Goal: Task Accomplishment & Management: Complete application form

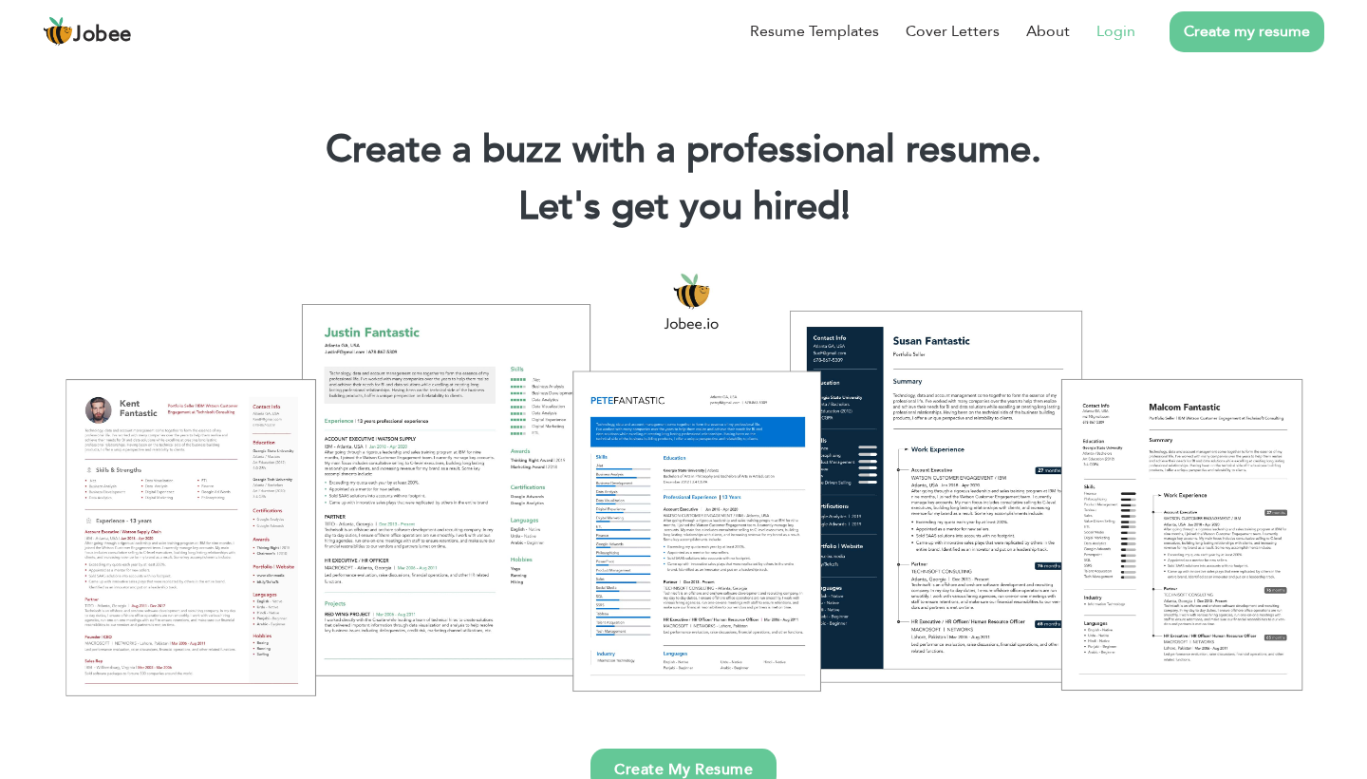
click at [1119, 32] on link "Login" at bounding box center [1116, 31] width 39 height 23
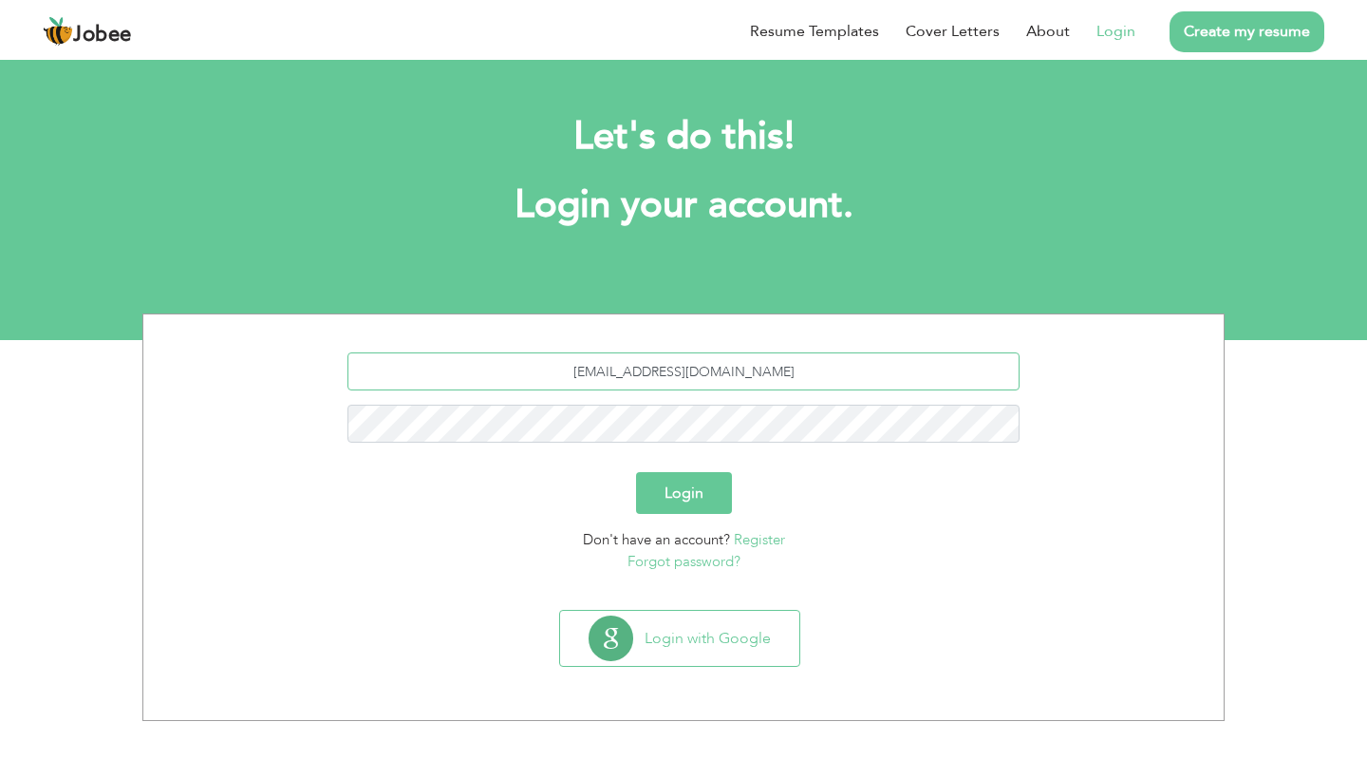
click at [678, 375] on input "[EMAIL_ADDRESS][DOMAIN_NAME]" at bounding box center [684, 371] width 673 height 38
click at [670, 374] on input "[EMAIL_ADDRESS][DOMAIN_NAME]" at bounding box center [684, 371] width 673 height 38
type input "[EMAIL_ADDRESS][DOMAIN_NAME]"
click at [710, 491] on button "Login" at bounding box center [684, 493] width 96 height 42
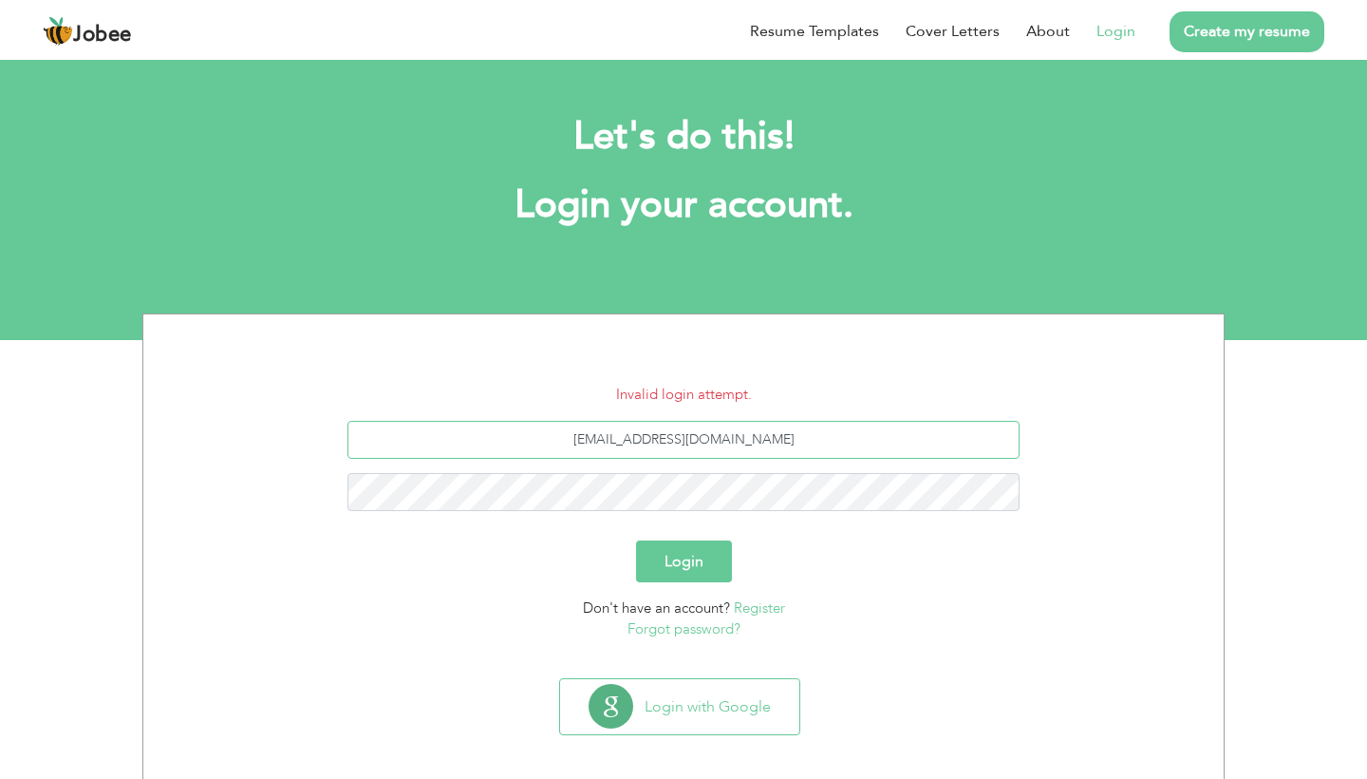
click at [674, 442] on input "[EMAIL_ADDRESS][DOMAIN_NAME]" at bounding box center [684, 440] width 673 height 38
type input "[EMAIL_ADDRESS][DOMAIN_NAME]"
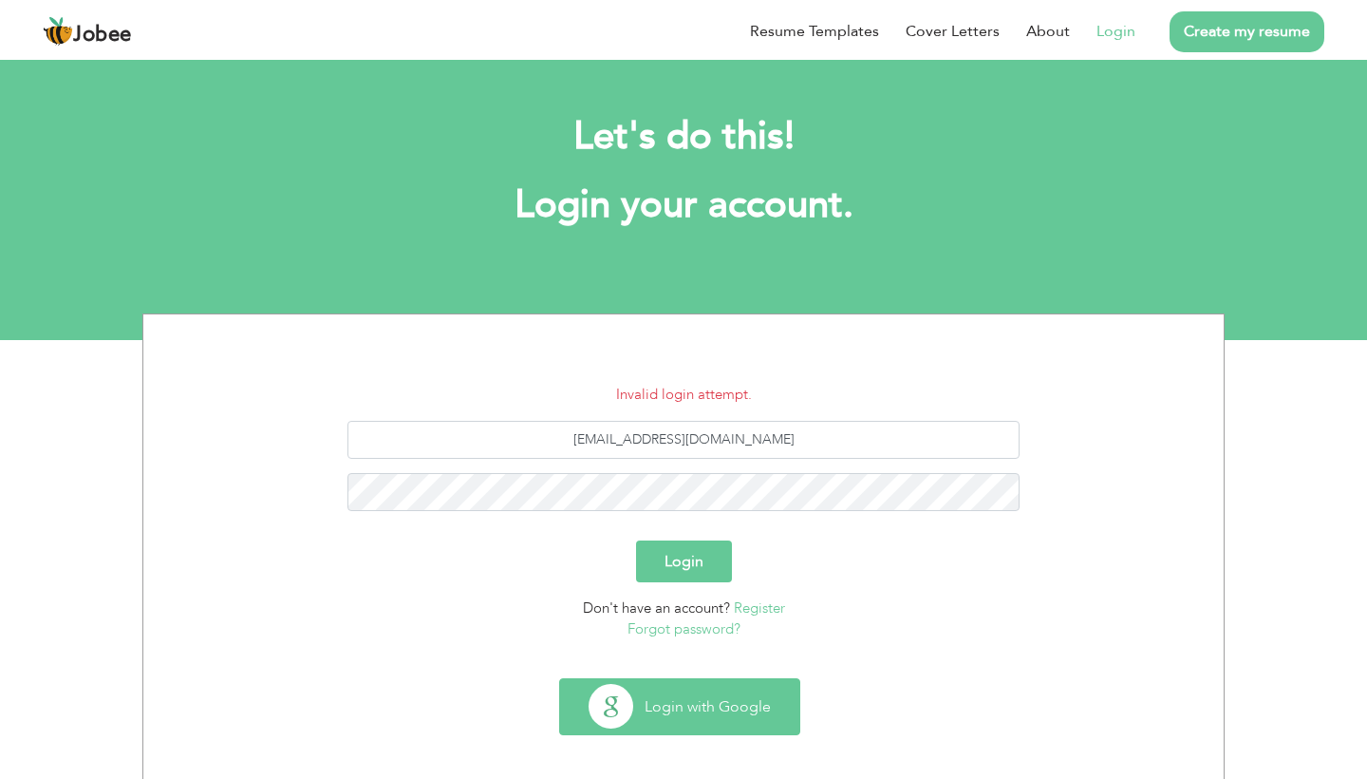
click at [731, 708] on button "Login with Google" at bounding box center [679, 706] width 239 height 55
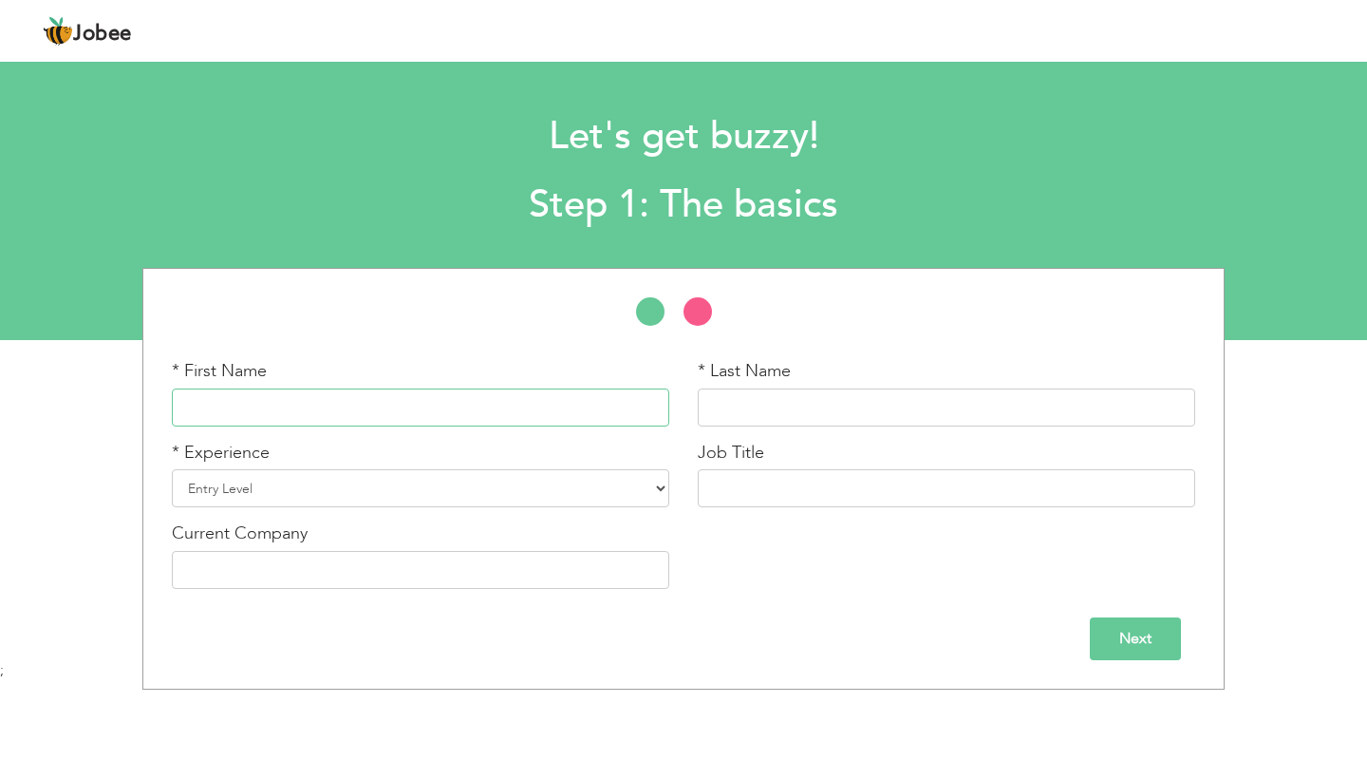
click at [457, 408] on input "text" at bounding box center [421, 407] width 498 height 38
type input "M"
type input "Allahdad"
type input "Khan"
click at [439, 313] on div at bounding box center [683, 320] width 1081 height 47
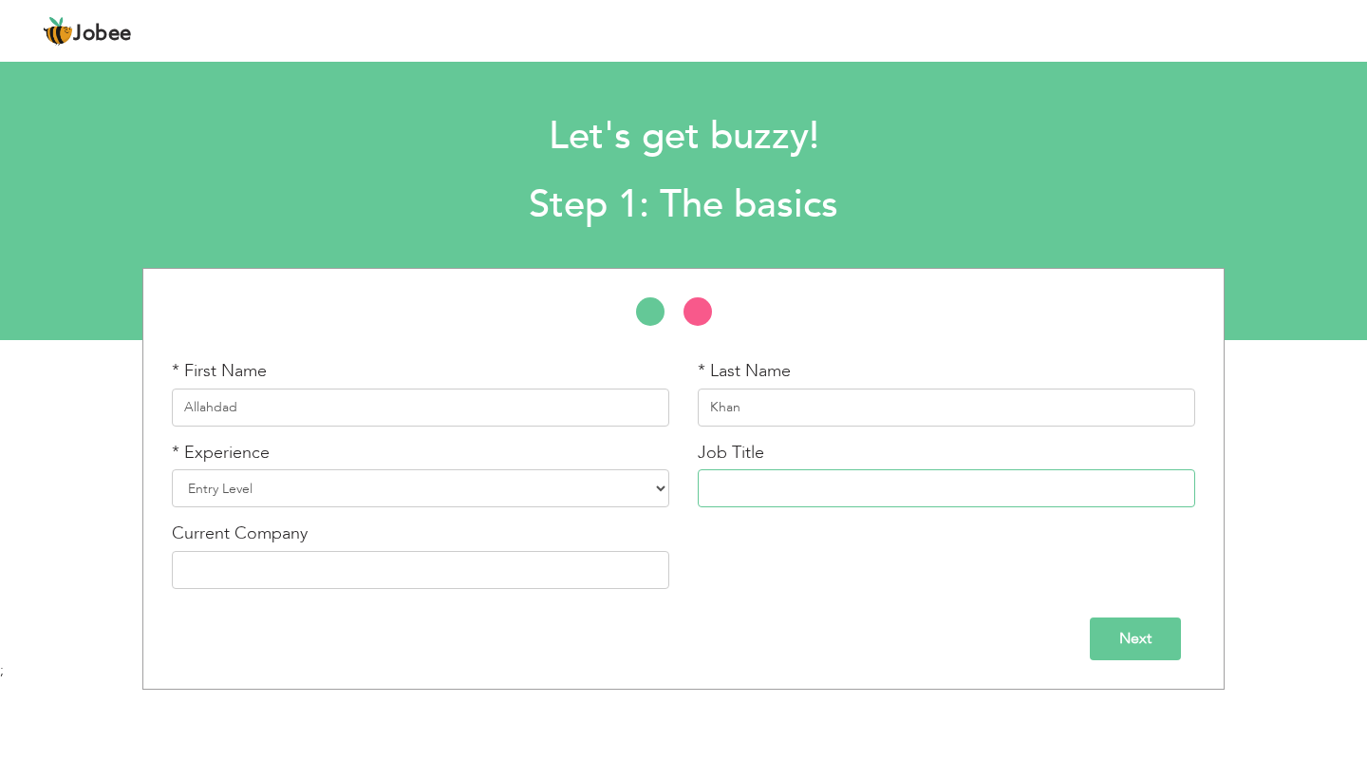
click at [1177, 487] on input "text" at bounding box center [947, 488] width 498 height 38
click at [1171, 487] on input "text" at bounding box center [947, 488] width 498 height 38
click at [1179, 487] on input "text" at bounding box center [947, 488] width 498 height 38
click at [1035, 487] on input "text" at bounding box center [947, 488] width 498 height 38
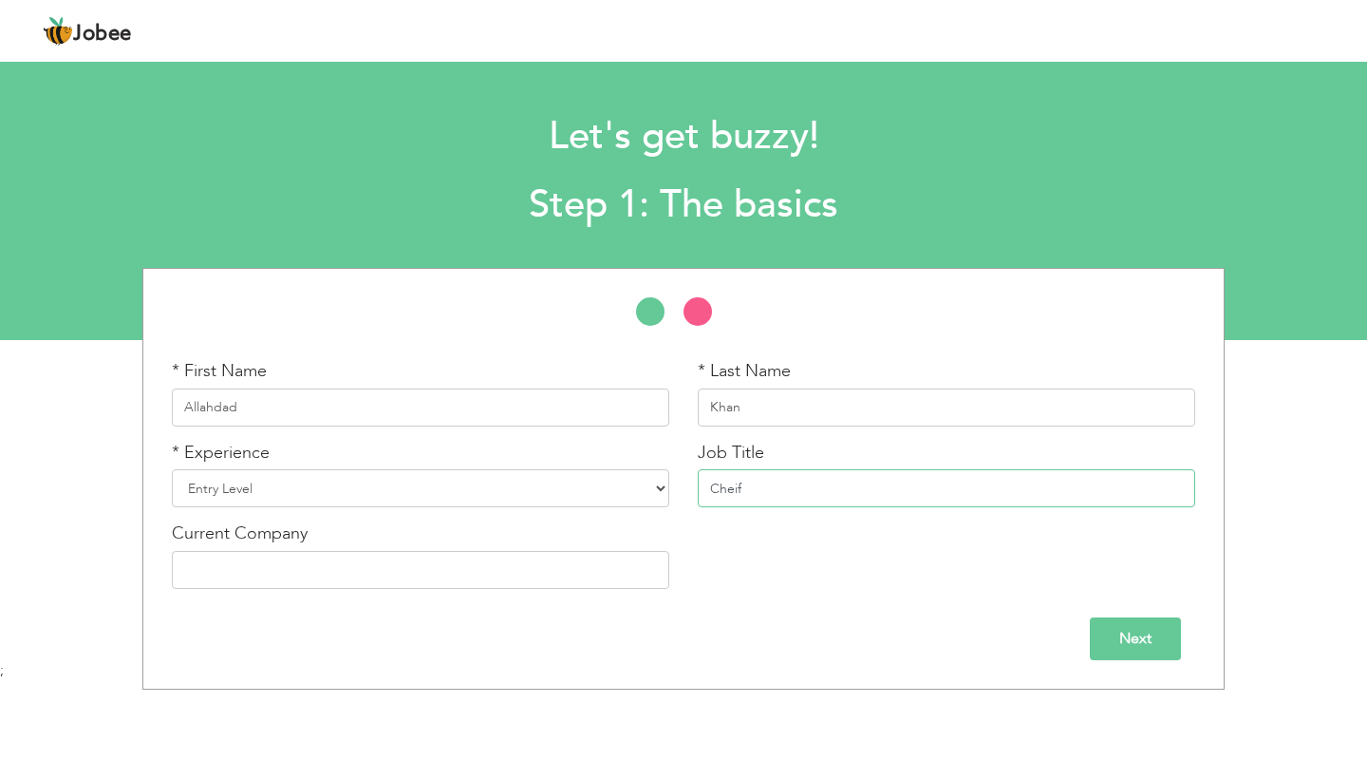
type input "Cheif"
select select "2"
type input "Crust & Crave"
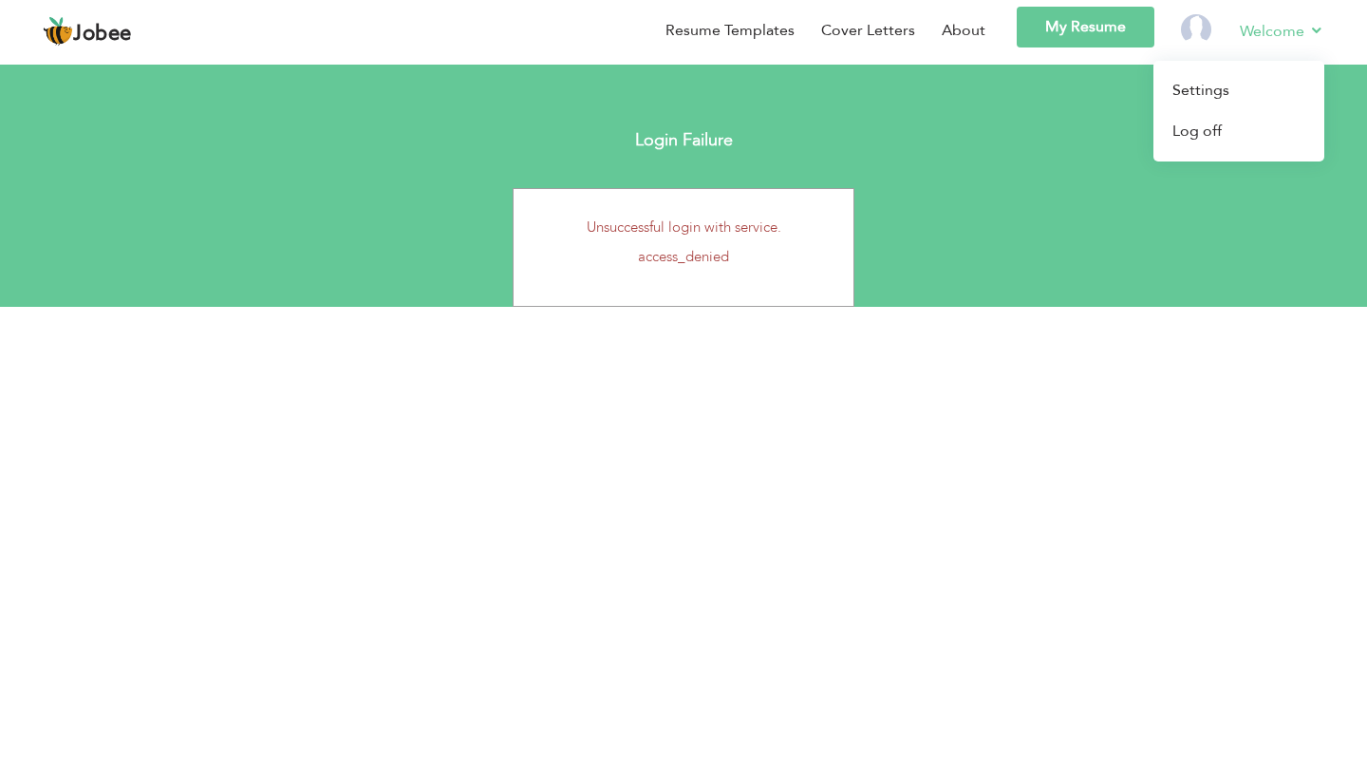
click at [1282, 22] on link "Welcome" at bounding box center [1282, 31] width 85 height 23
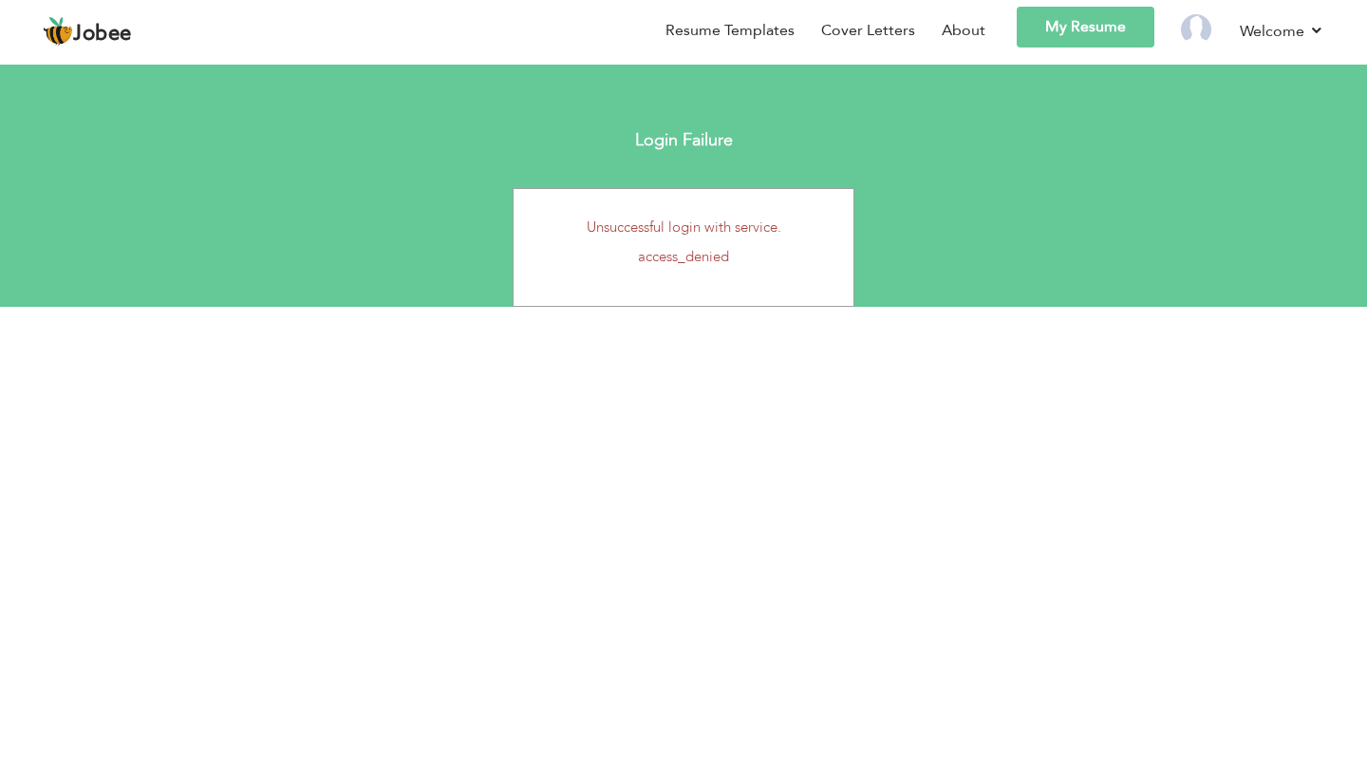
click at [1104, 98] on section "Login Failure Unsuccessful login with service. access_denied" at bounding box center [683, 181] width 1367 height 252
click at [1203, 30] on img at bounding box center [1196, 29] width 30 height 30
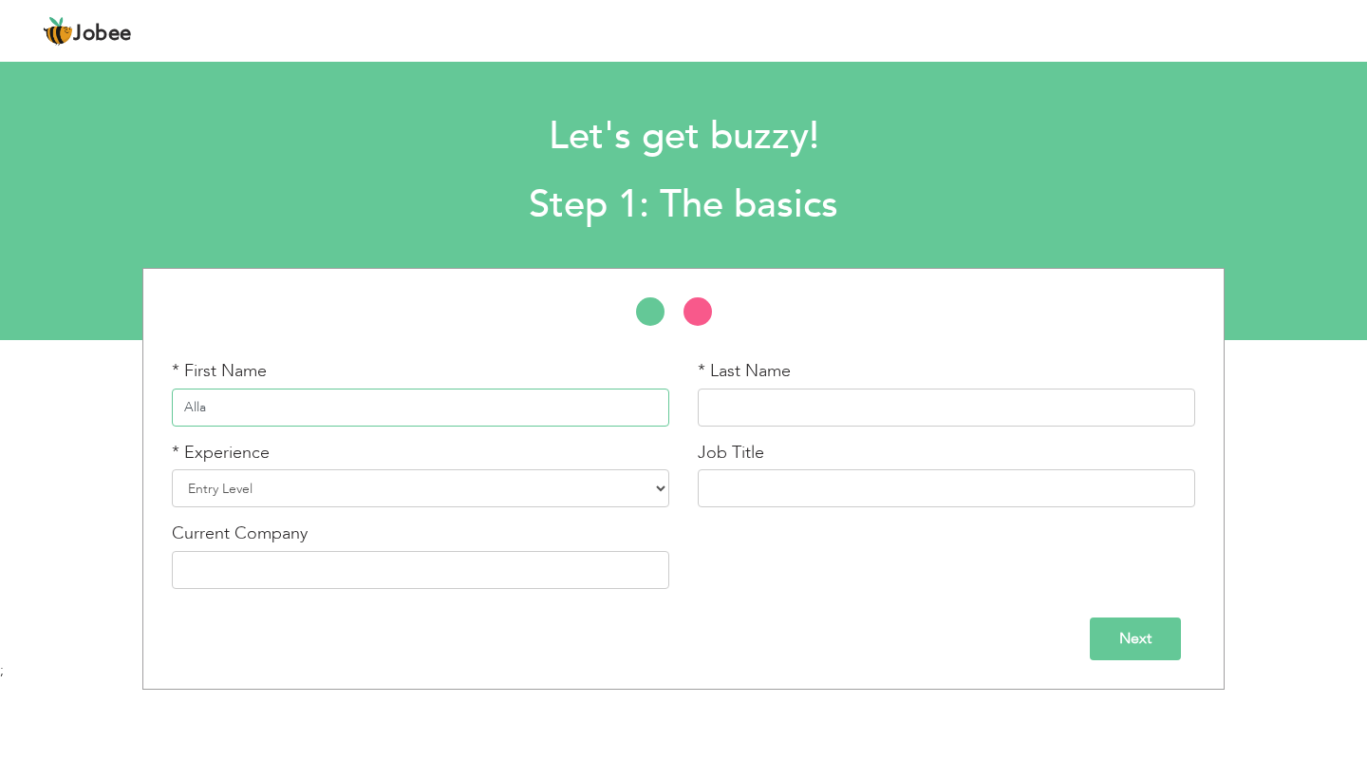
type input "[DEMOGRAPHIC_DATA]"
type input "Allahdad"
type input "Khan"
select select "2"
type input "Helper"
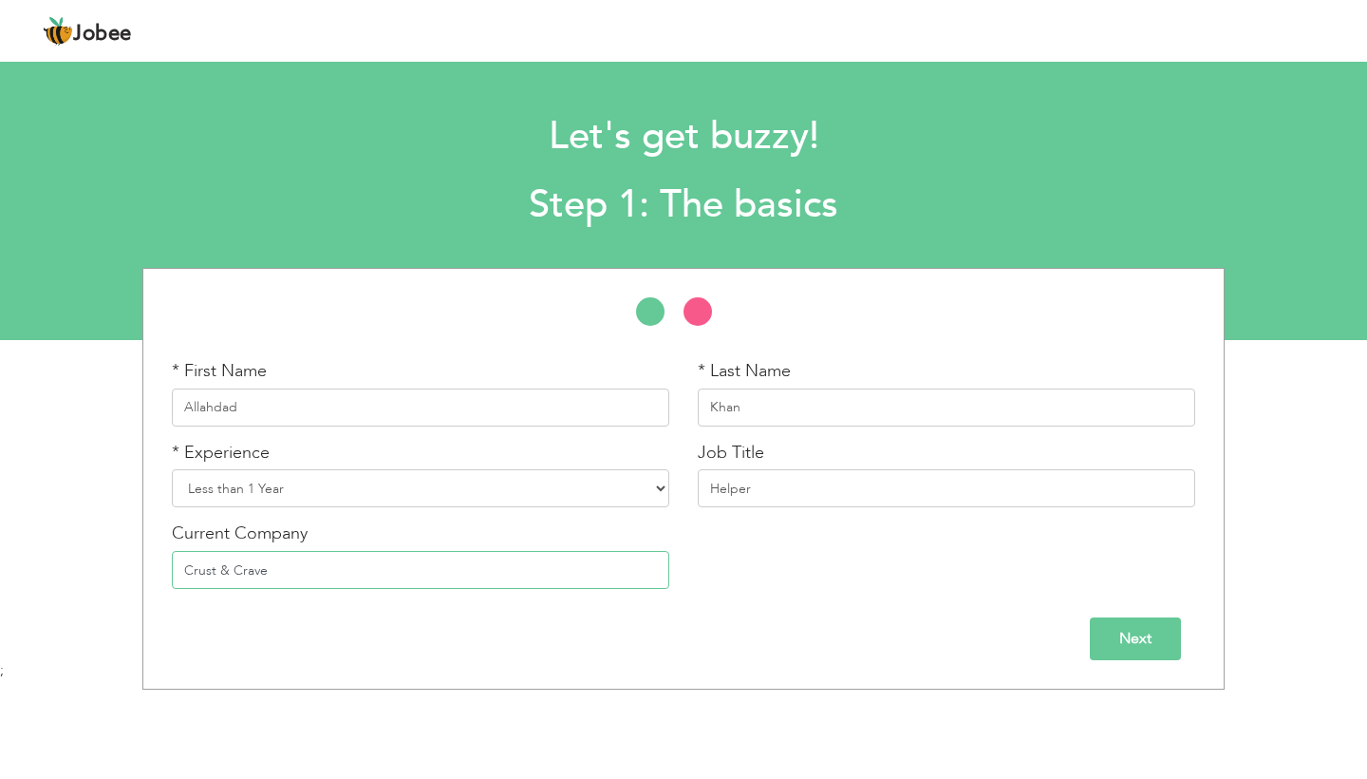
type input "Crust & Crave"
click at [1107, 630] on input "Next" at bounding box center [1135, 638] width 91 height 43
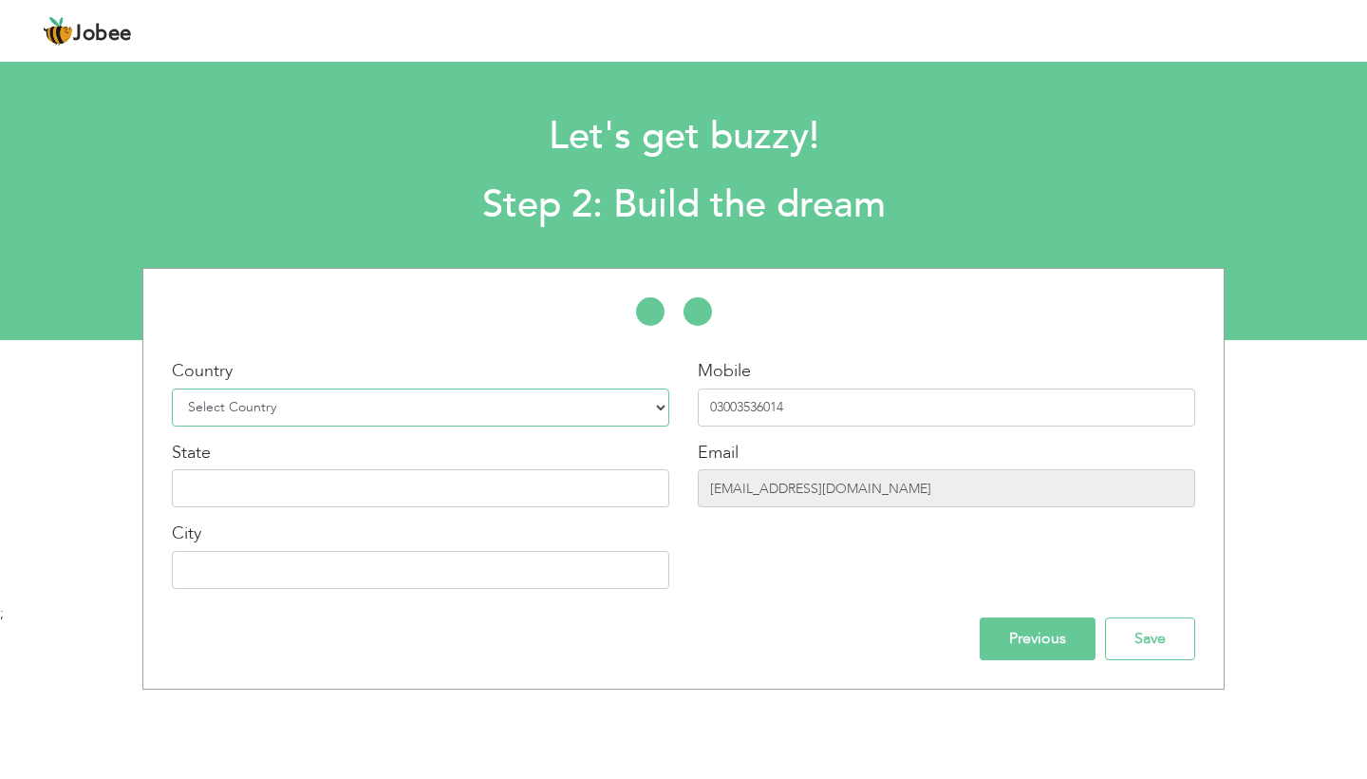
select select "166"
type input "Sindh"
type input "[GEOGRAPHIC_DATA]"
click at [792, 406] on input "03003536014" at bounding box center [947, 407] width 498 height 38
type input "03325161212"
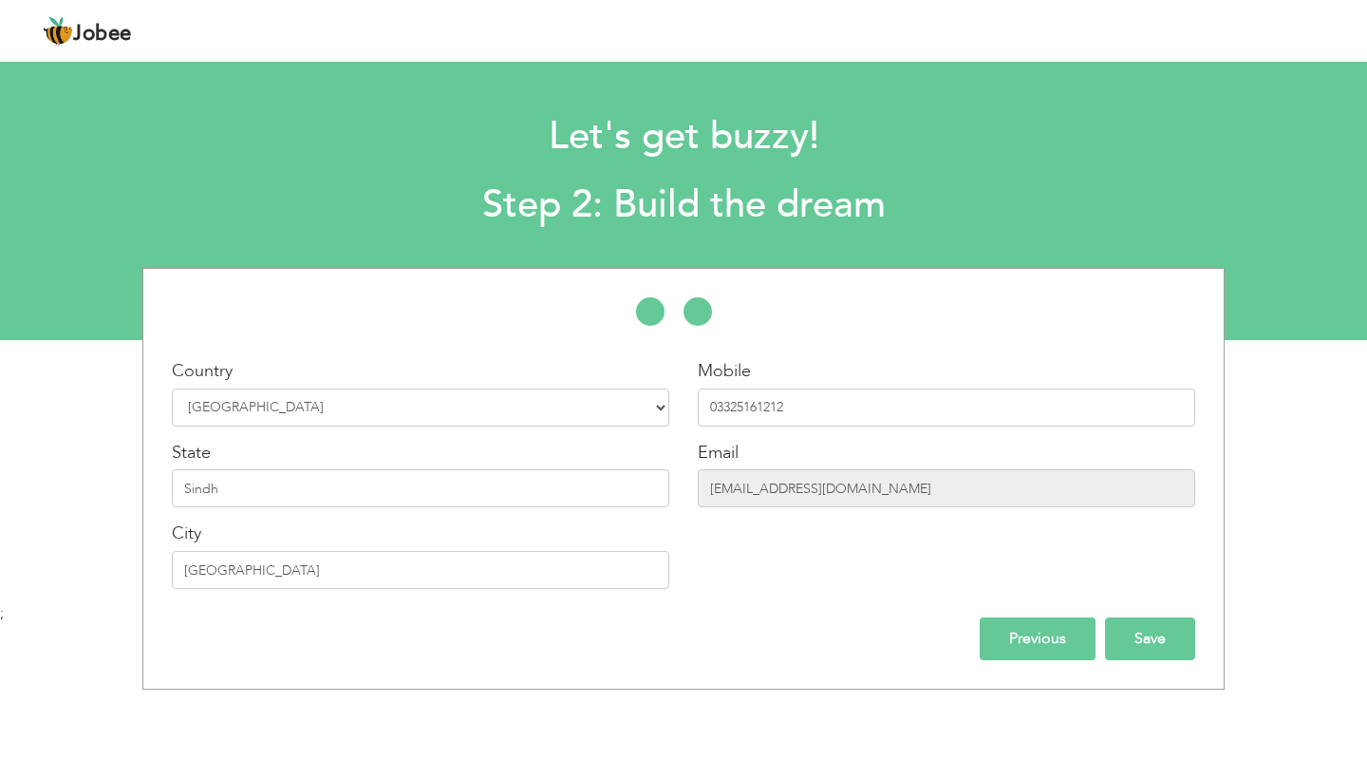
click at [1141, 635] on input "Save" at bounding box center [1150, 638] width 90 height 43
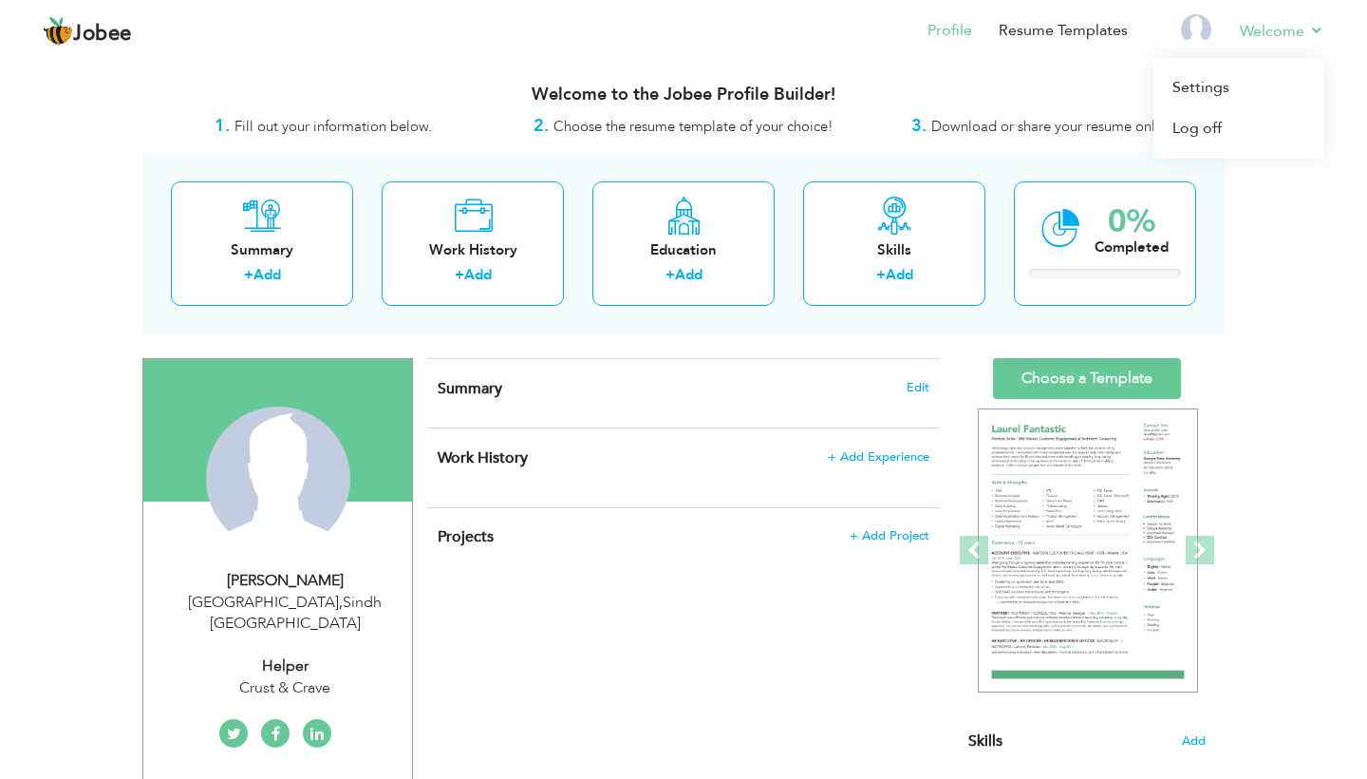
click at [1293, 29] on link "Welcome" at bounding box center [1282, 31] width 85 height 23
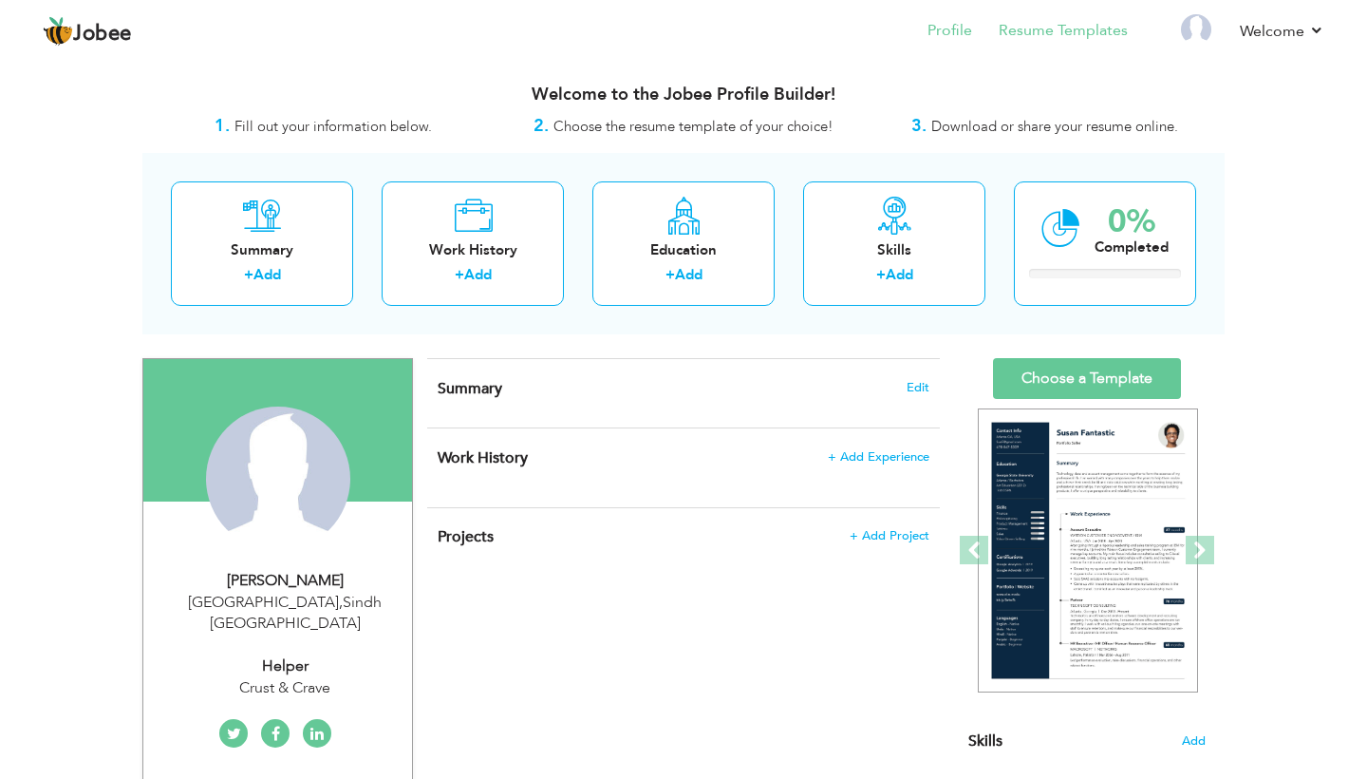
click at [1040, 26] on link "Resume Templates" at bounding box center [1063, 31] width 129 height 22
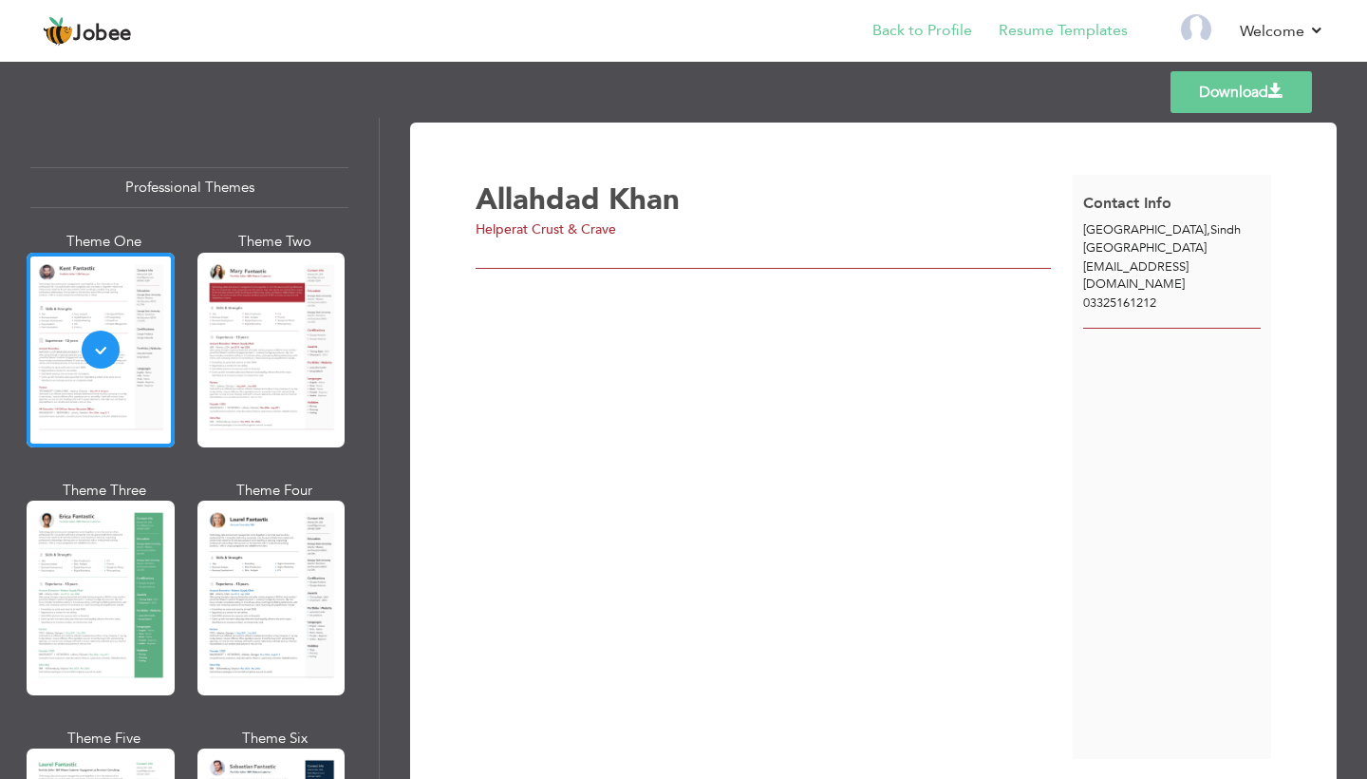
click at [919, 30] on link "Back to Profile" at bounding box center [923, 31] width 100 height 22
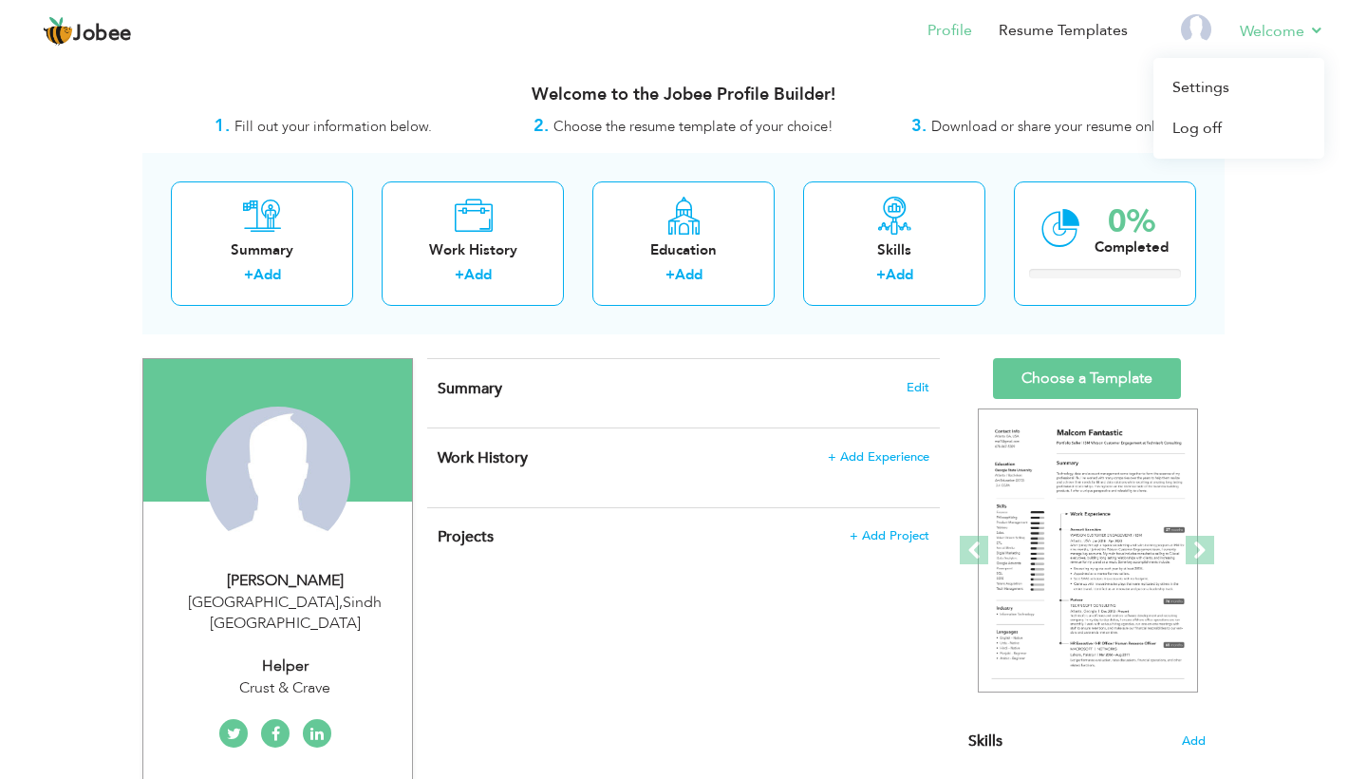
click at [1269, 28] on link "Welcome" at bounding box center [1282, 31] width 85 height 23
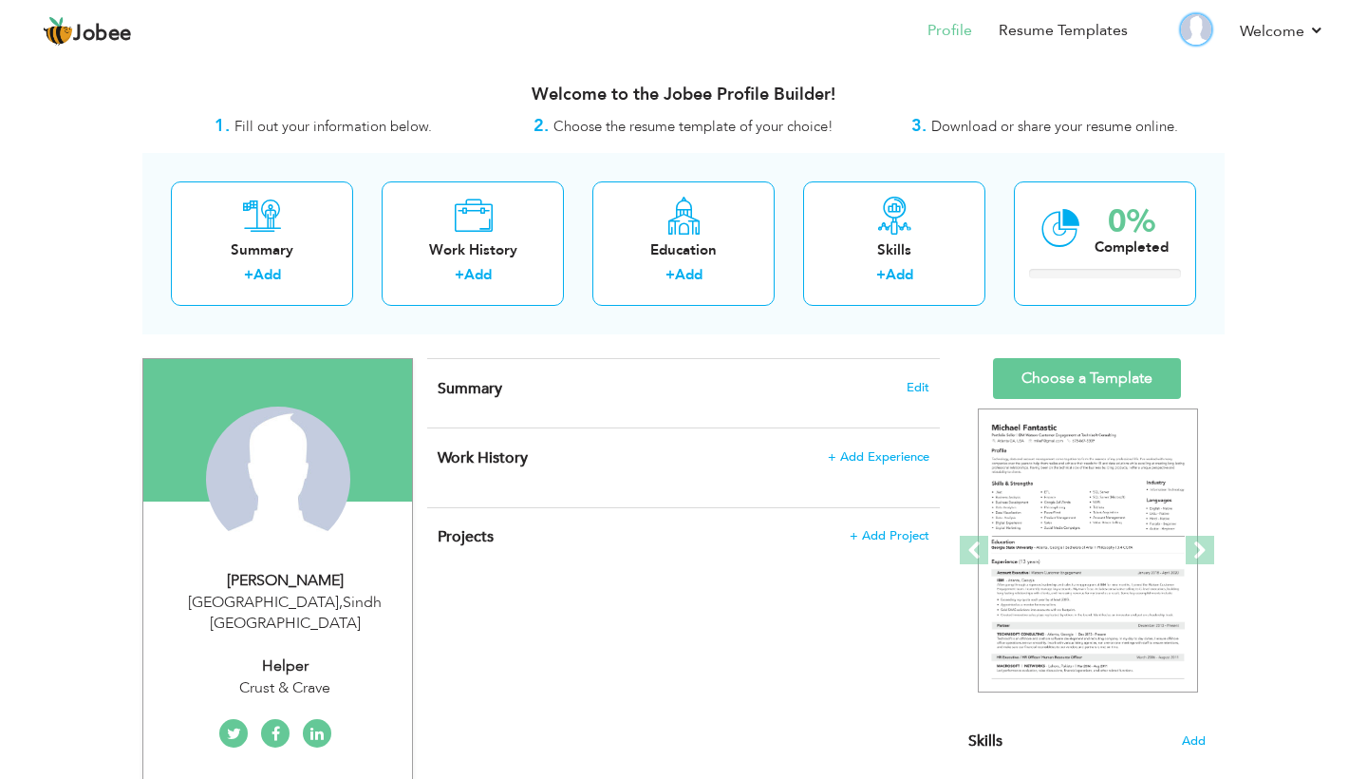
click at [1201, 26] on img at bounding box center [1196, 29] width 30 height 30
click at [1298, 21] on link "Welcome" at bounding box center [1282, 31] width 85 height 23
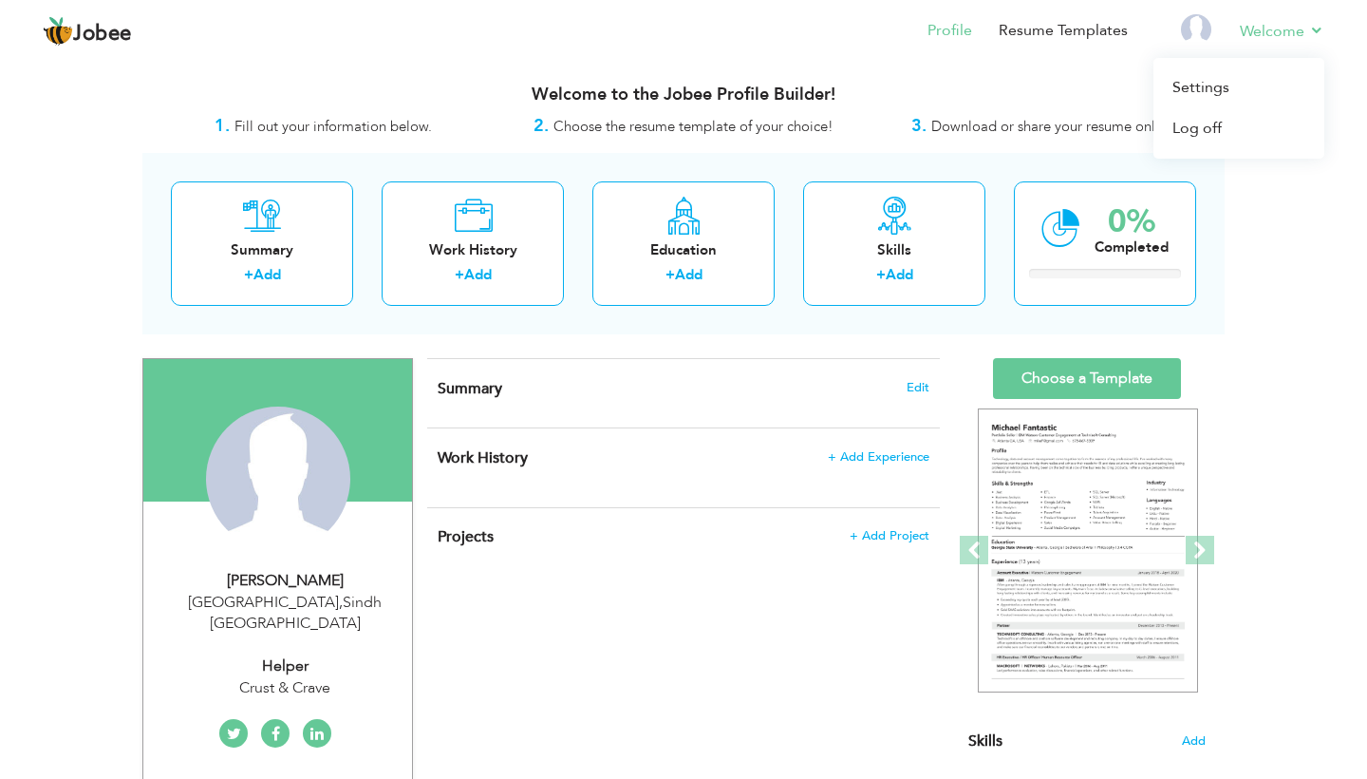
click at [1299, 26] on link "Welcome" at bounding box center [1282, 31] width 85 height 23
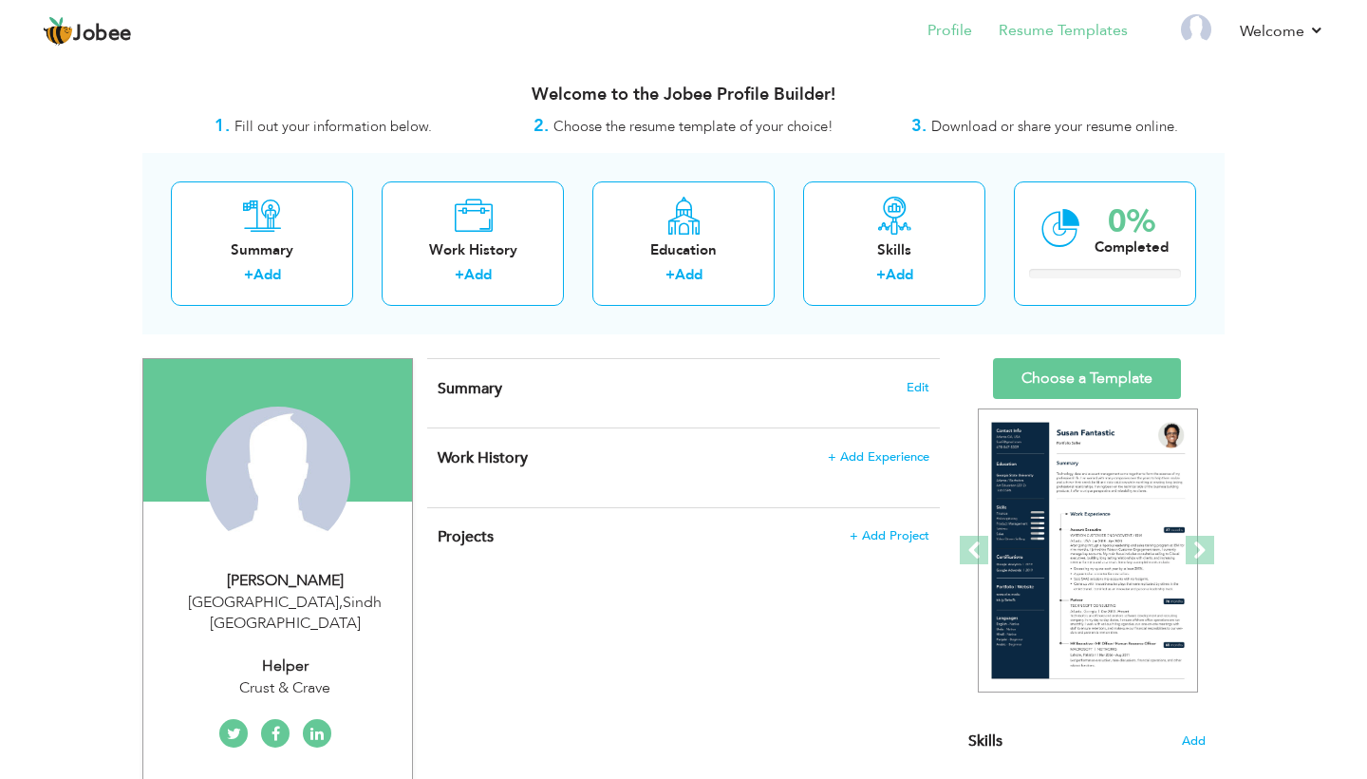
click at [1107, 33] on link "Resume Templates" at bounding box center [1063, 31] width 129 height 22
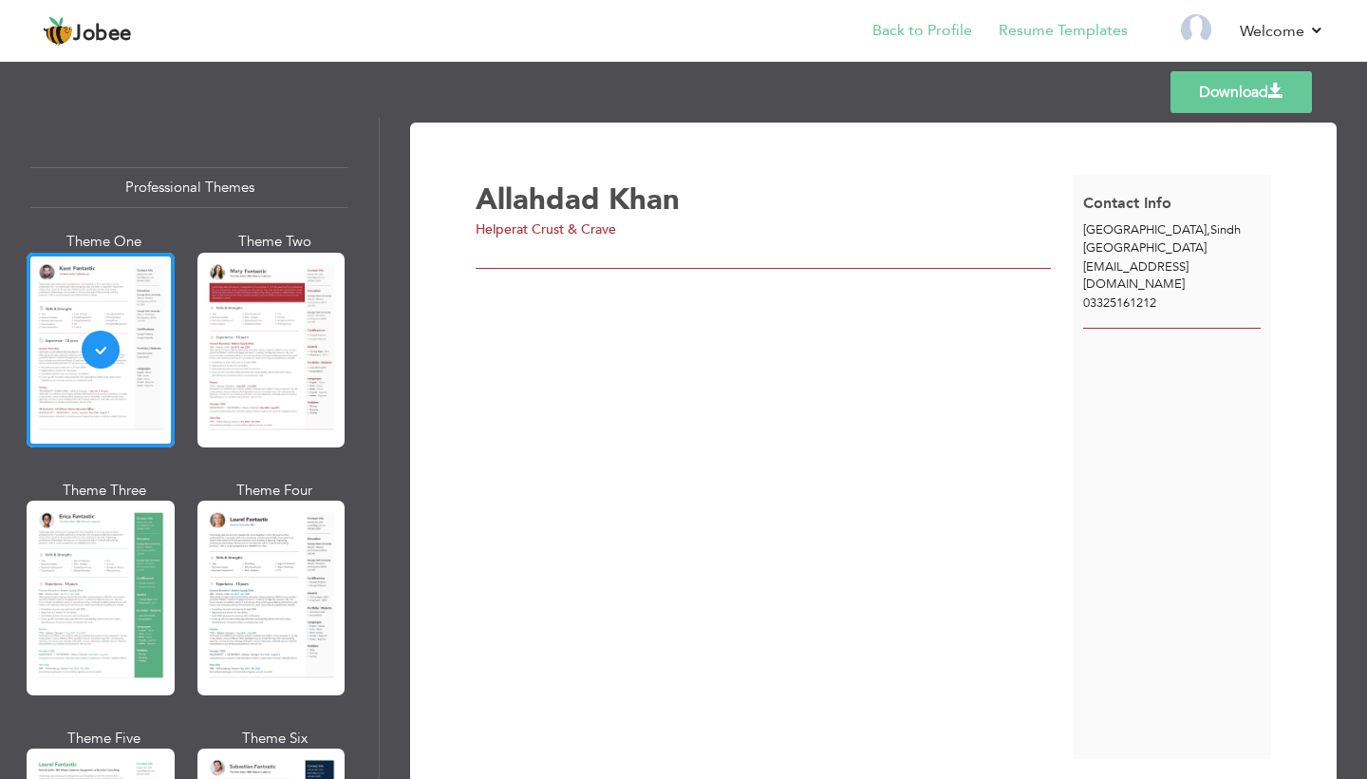
click at [939, 28] on link "Back to Profile" at bounding box center [923, 31] width 100 height 22
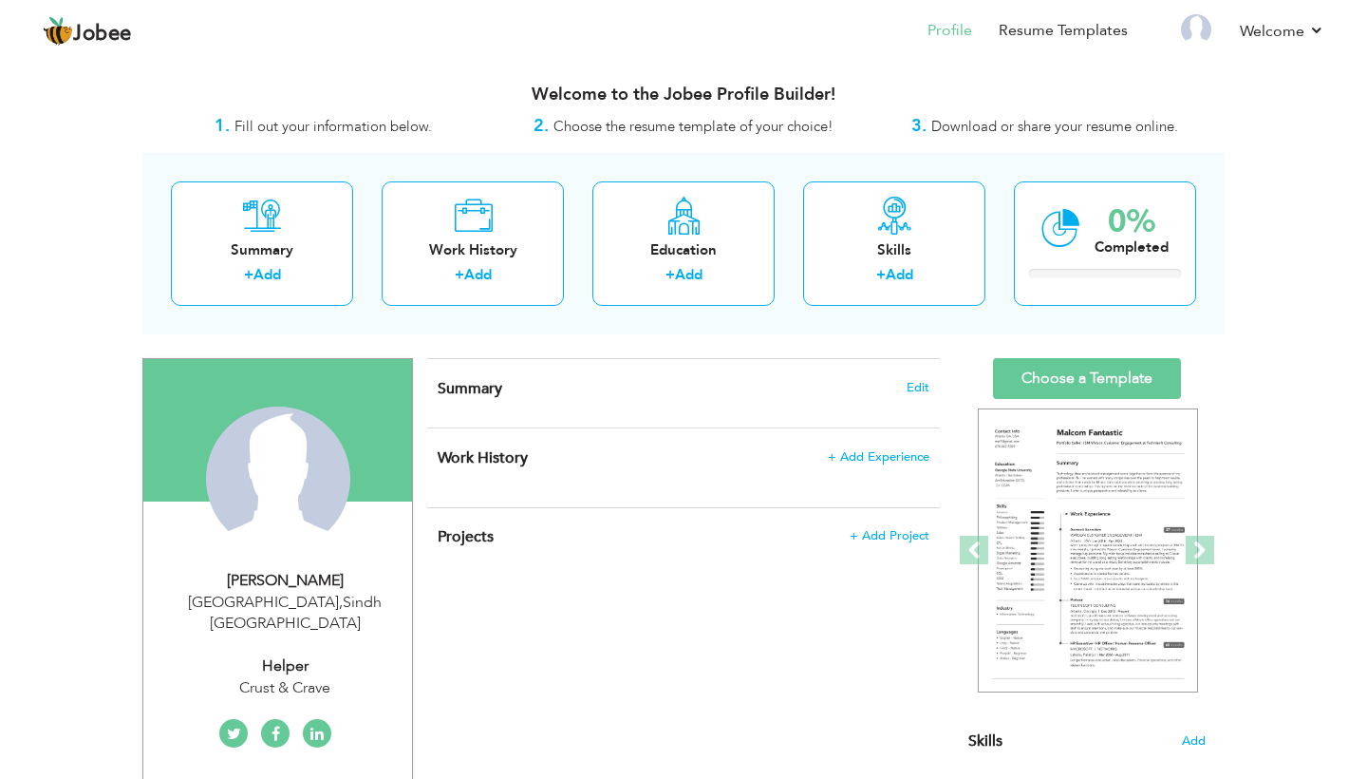
click at [939, 28] on link "Profile" at bounding box center [950, 31] width 45 height 22
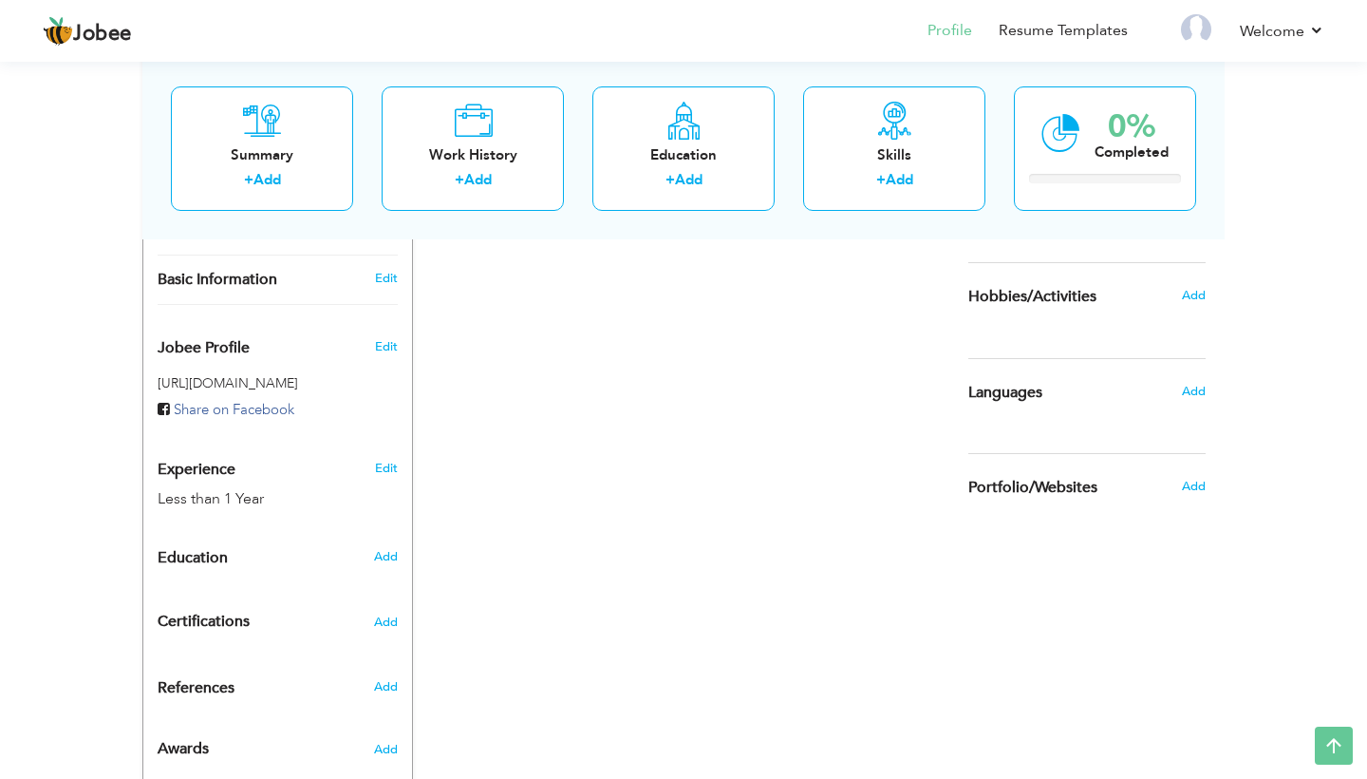
scroll to position [530, 0]
click at [1326, 768] on div "View Resume Export PDF Profile Summary Public Link Experience Education Awards …" at bounding box center [683, 167] width 1367 height 1280
click at [1327, 754] on icon at bounding box center [1334, 745] width 38 height 38
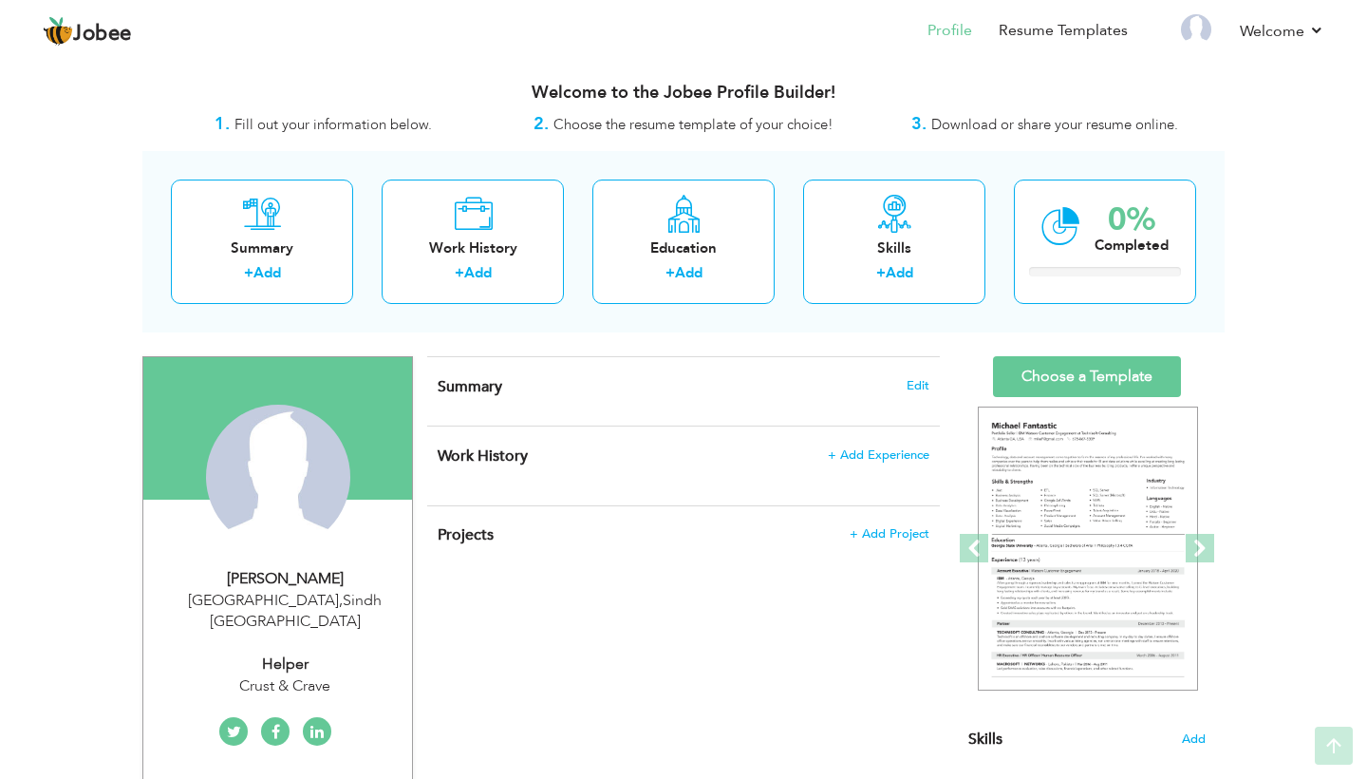
scroll to position [0, 0]
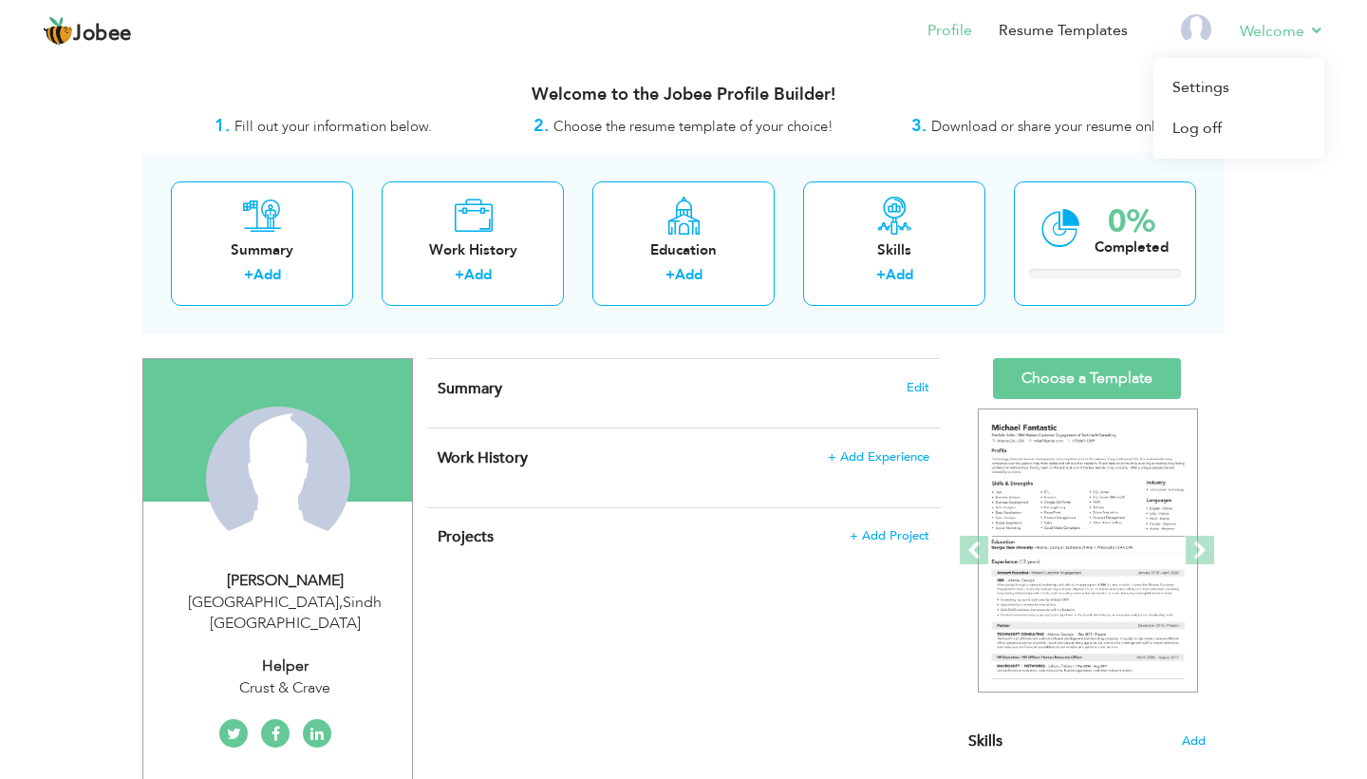
click at [1287, 37] on link "Welcome" at bounding box center [1282, 31] width 85 height 23
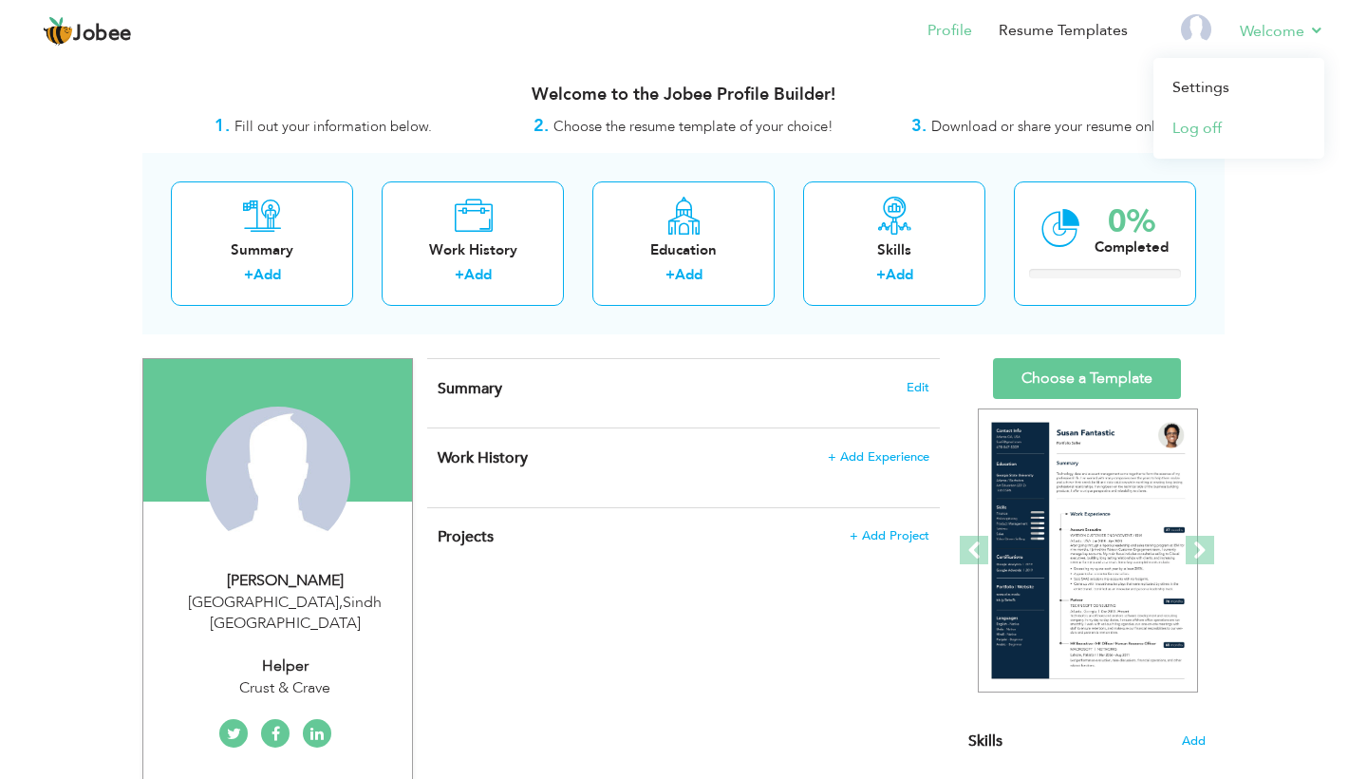
click at [1226, 125] on link "Log off" at bounding box center [1239, 128] width 171 height 41
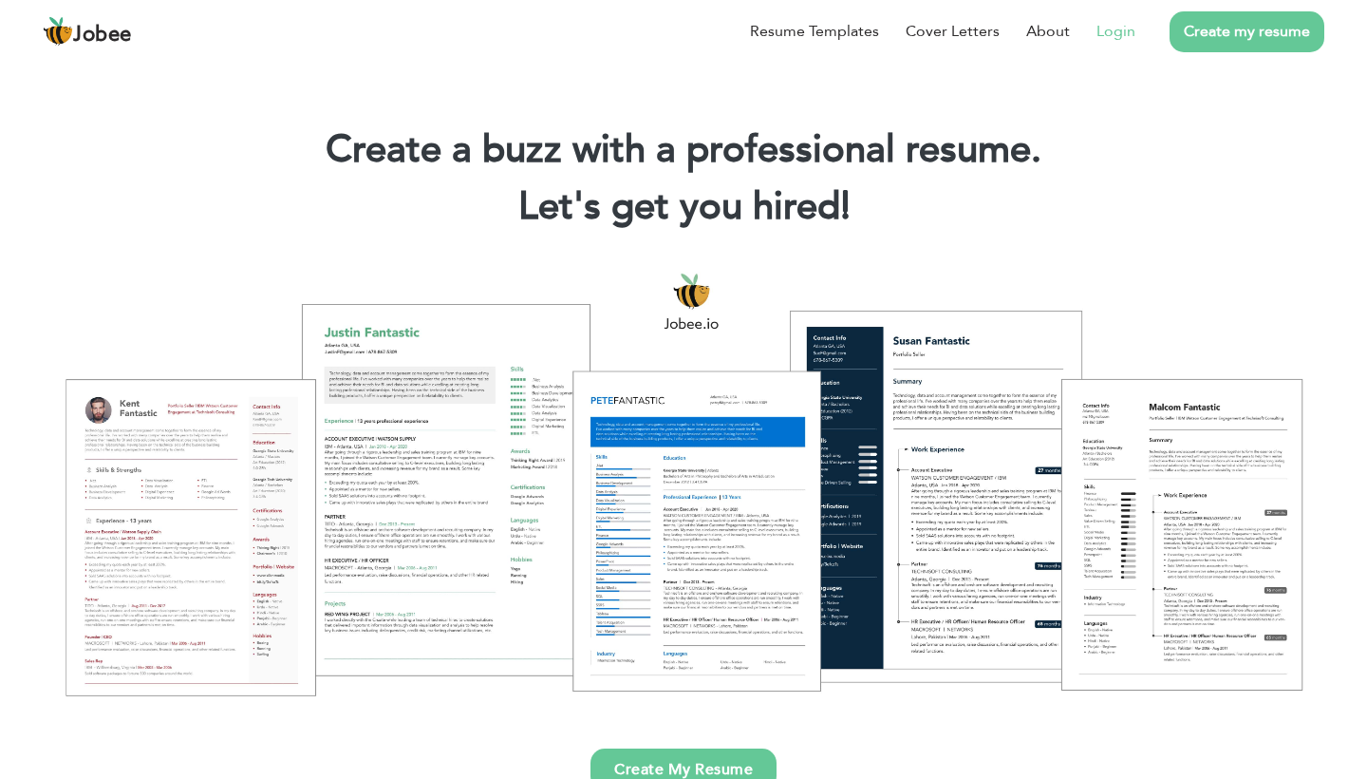
click at [1110, 34] on link "Login" at bounding box center [1116, 31] width 39 height 23
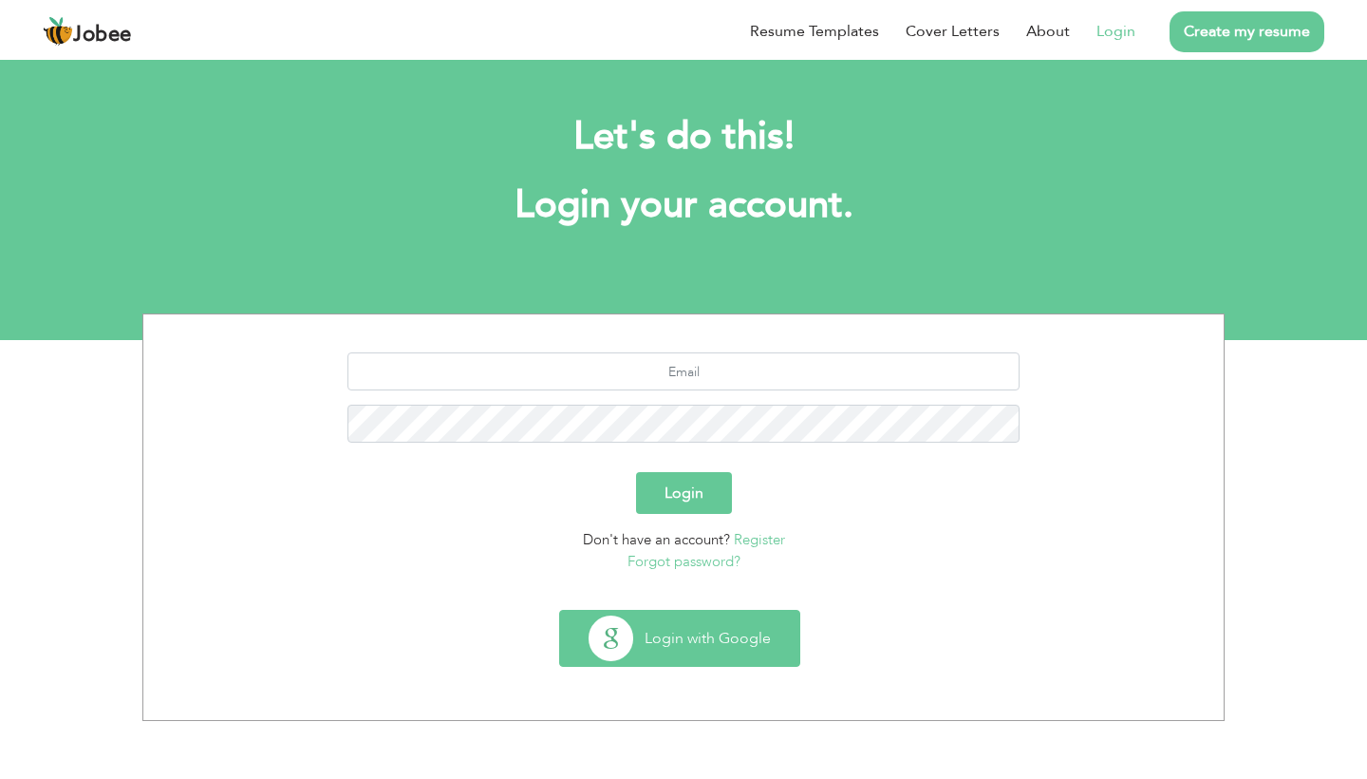
click at [724, 628] on button "Login with Google" at bounding box center [679, 638] width 239 height 55
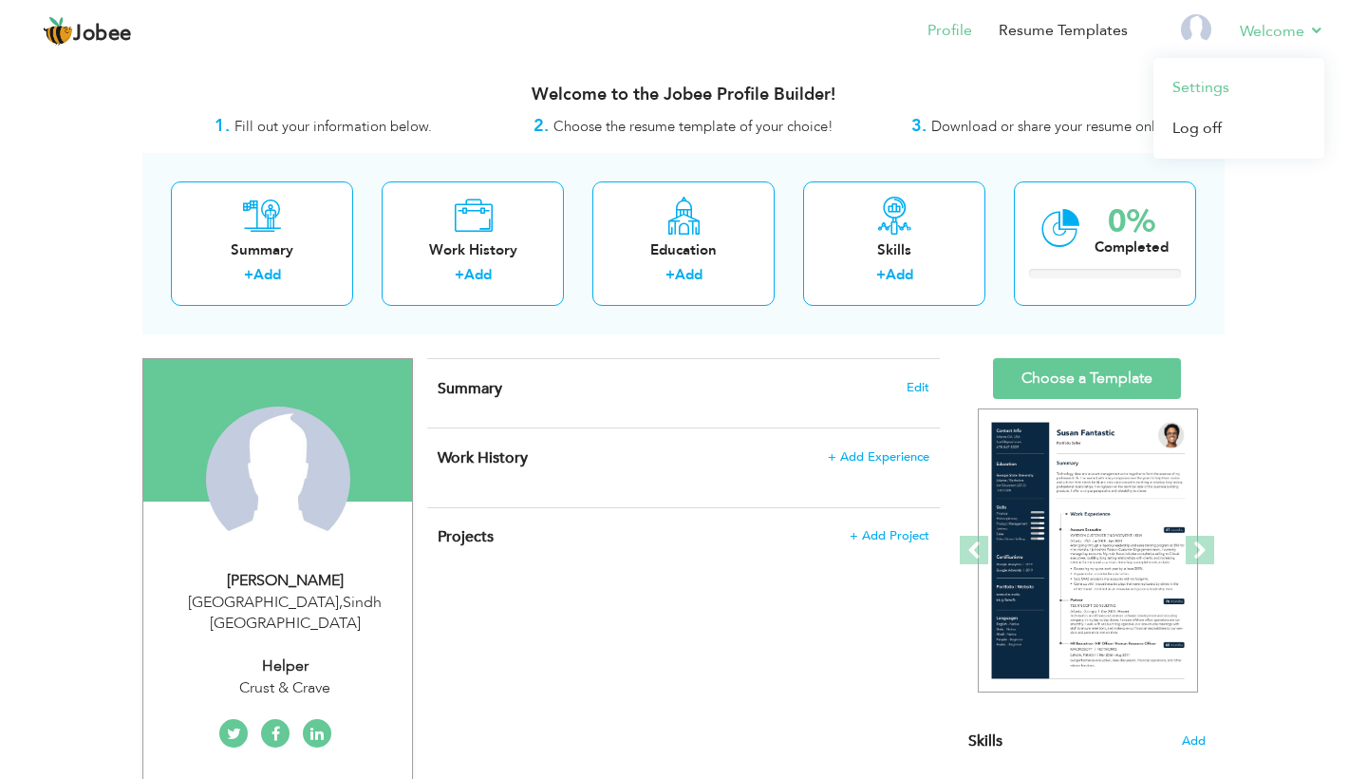
click at [1207, 82] on link "Settings" at bounding box center [1239, 87] width 171 height 41
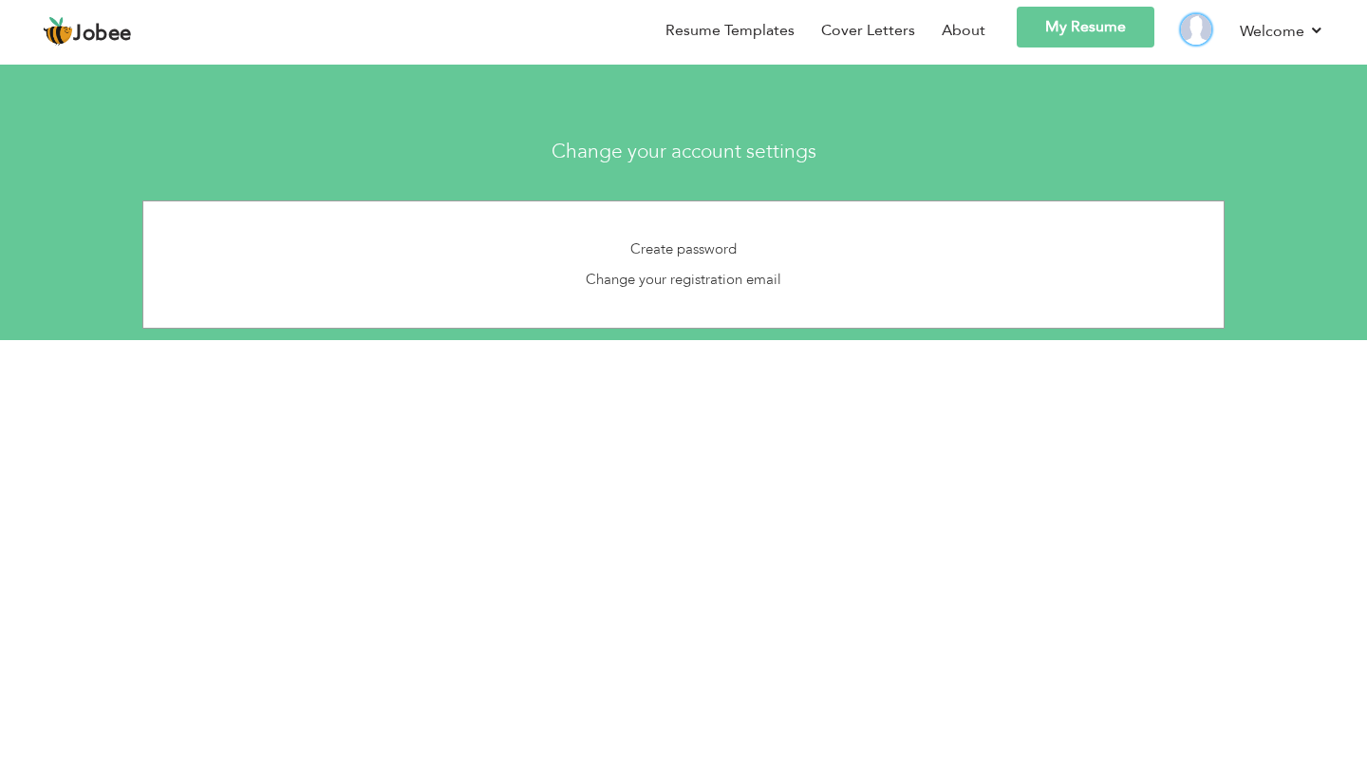
click at [1191, 24] on img at bounding box center [1196, 29] width 30 height 30
